Goal: Browse casually

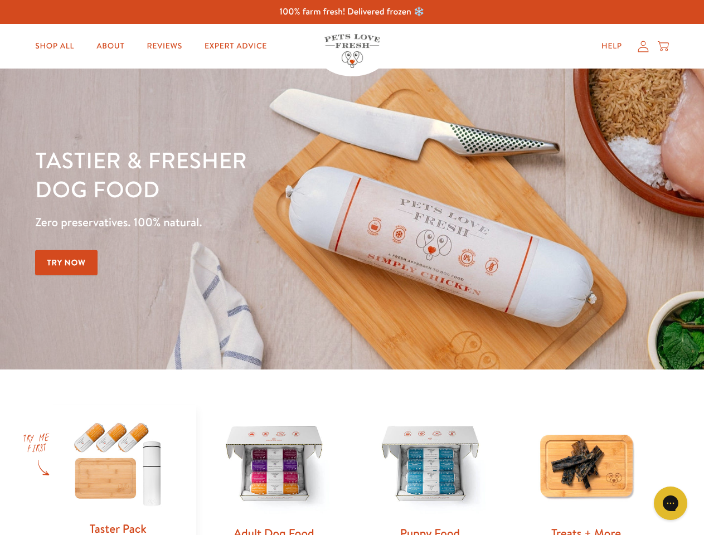
click at [352, 267] on div "Tastier & fresher dog food Zero preservatives. 100% natural. Try Now" at bounding box center [246, 218] width 422 height 147
click at [670, 503] on icon "Gorgias live chat" at bounding box center [670, 503] width 11 height 11
